Goal: Task Accomplishment & Management: Complete application form

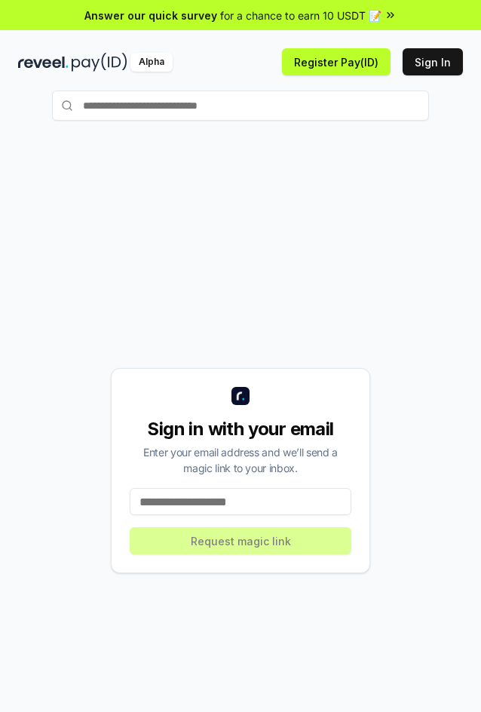
drag, startPoint x: 235, startPoint y: 512, endPoint x: 250, endPoint y: 492, distance: 25.3
click at [238, 509] on input at bounding box center [241, 501] width 222 height 27
drag, startPoint x: 447, startPoint y: 500, endPoint x: 430, endPoint y: 500, distance: 17.3
click at [448, 501] on div "Sign in with your email Enter your email address and we’ll send a magic link to…" at bounding box center [240, 470] width 445 height 639
click at [247, 516] on div "Sign in with your email Enter your email address and we’ll send a magic link to…" at bounding box center [240, 470] width 259 height 205
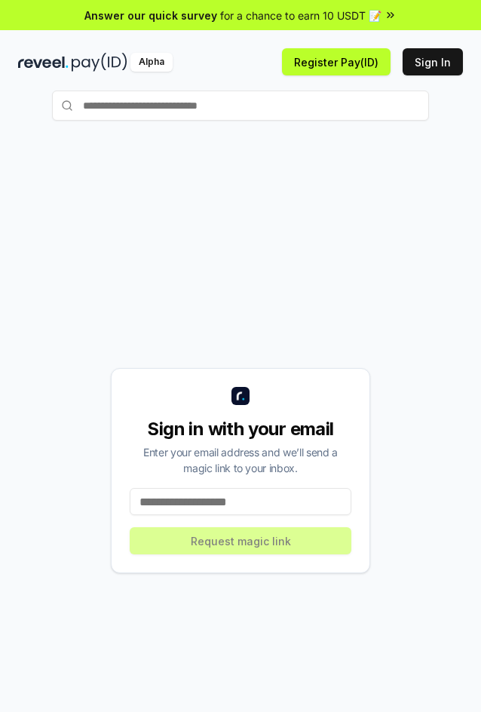
click at [243, 506] on input at bounding box center [241, 501] width 222 height 27
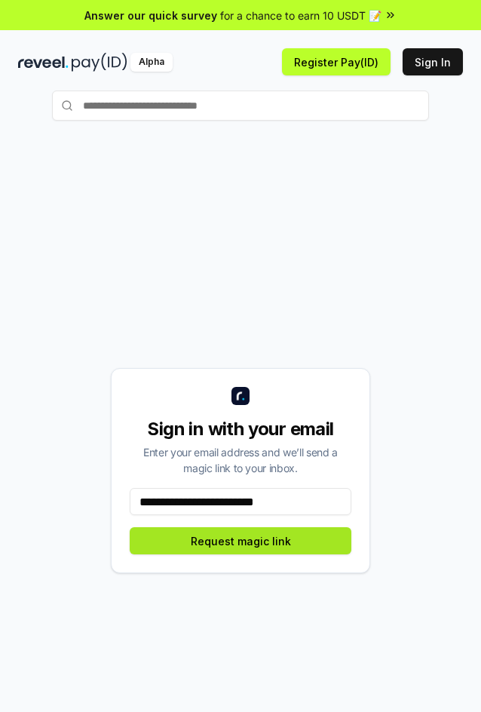
type input "**********"
click at [268, 540] on button "Request magic link" at bounding box center [241, 540] width 222 height 27
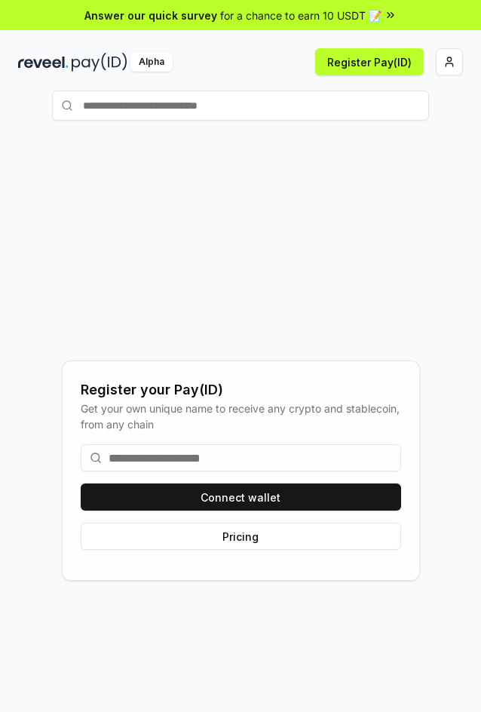
click at [240, 448] on input at bounding box center [241, 457] width 320 height 27
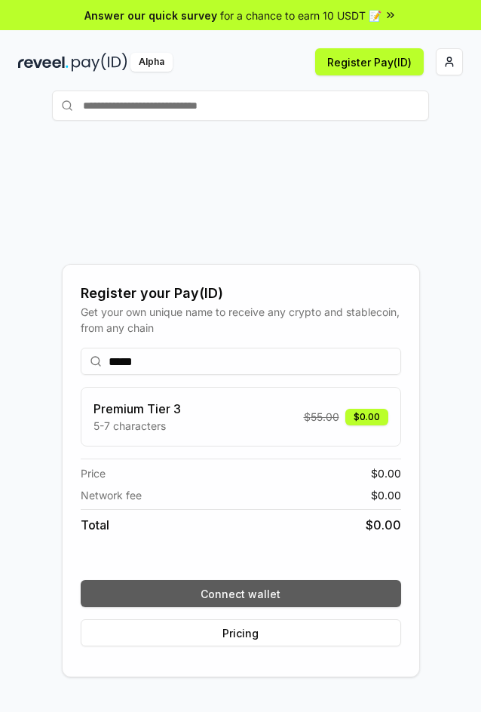
type input "*****"
click at [338, 589] on button "Connect wallet" at bounding box center [241, 593] width 320 height 27
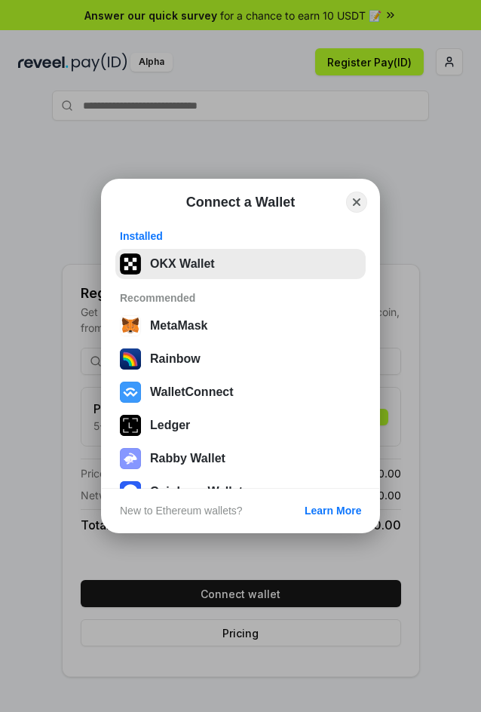
click at [241, 261] on button "OKX Wallet" at bounding box center [240, 264] width 250 height 30
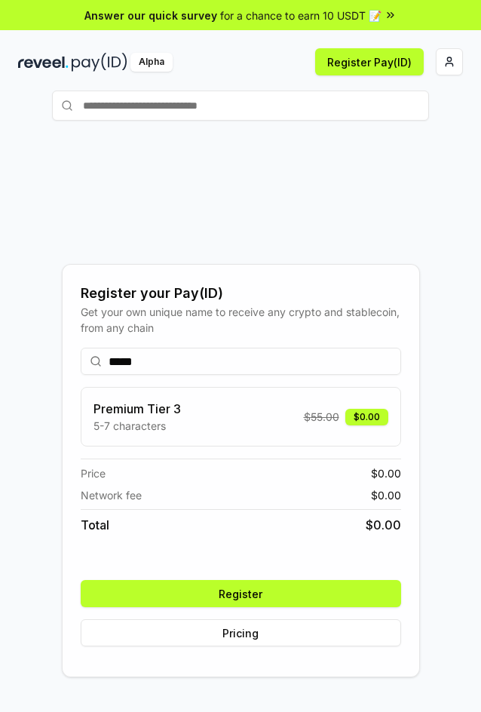
click at [311, 593] on button "Register" at bounding box center [241, 593] width 320 height 27
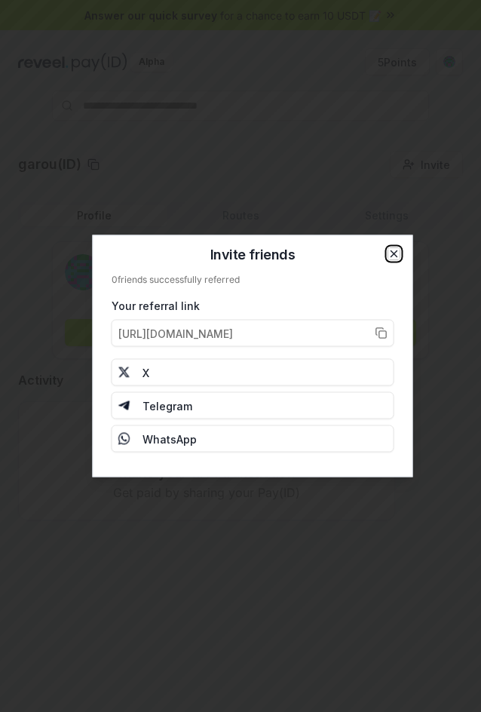
click at [396, 253] on icon "button" at bounding box center [394, 254] width 12 height 12
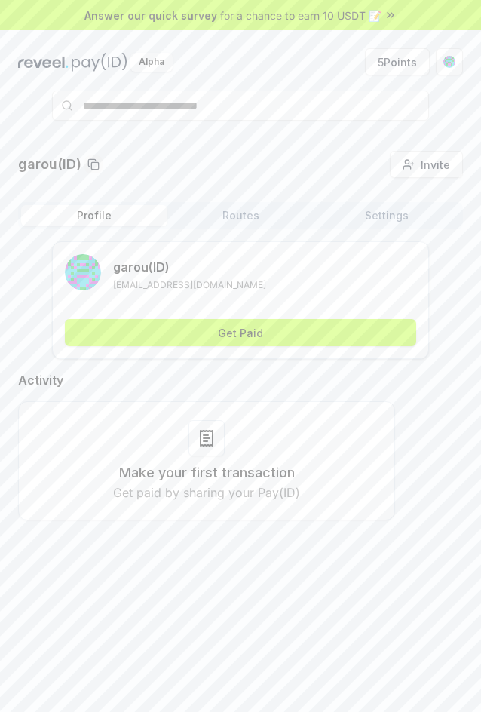
click at [380, 15] on span "for a chance to earn 10 USDT 📝" at bounding box center [300, 16] width 161 height 16
